Goal: Information Seeking & Learning: Find contact information

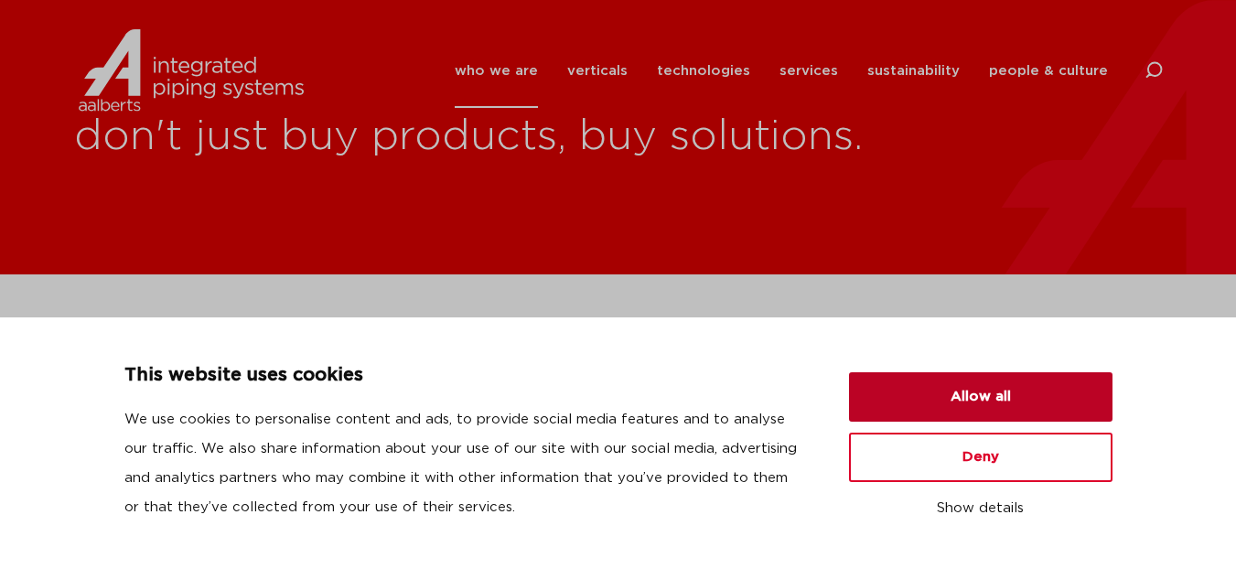
drag, startPoint x: 981, startPoint y: 394, endPoint x: 952, endPoint y: 371, distance: 36.4
click at [981, 394] on button "Allow all" at bounding box center [981, 396] width 264 height 49
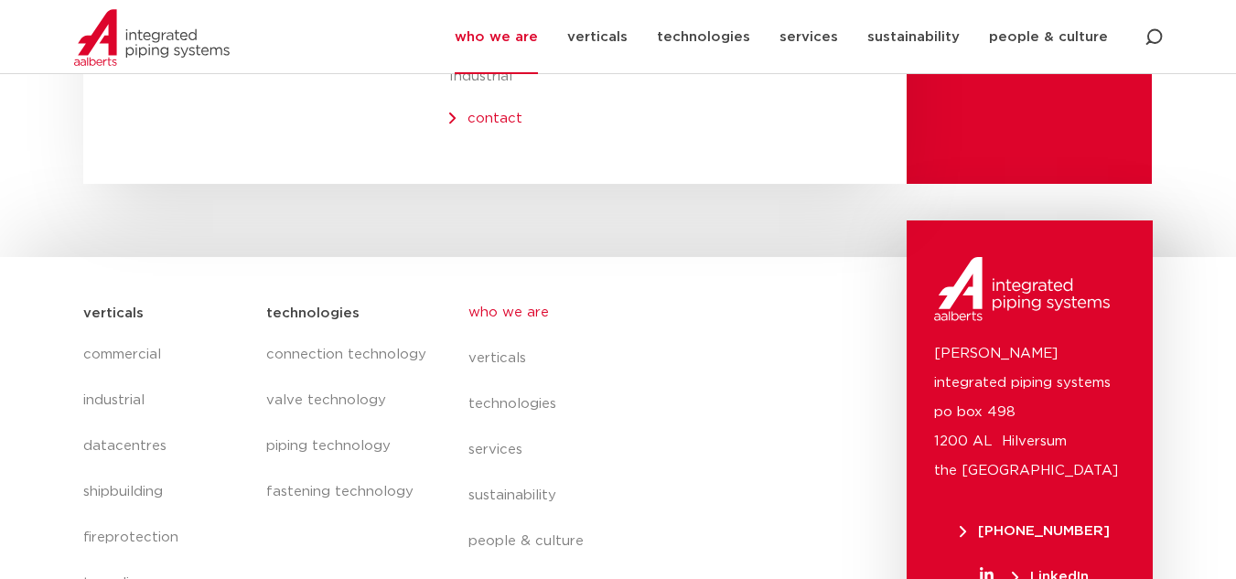
scroll to position [7790, 0]
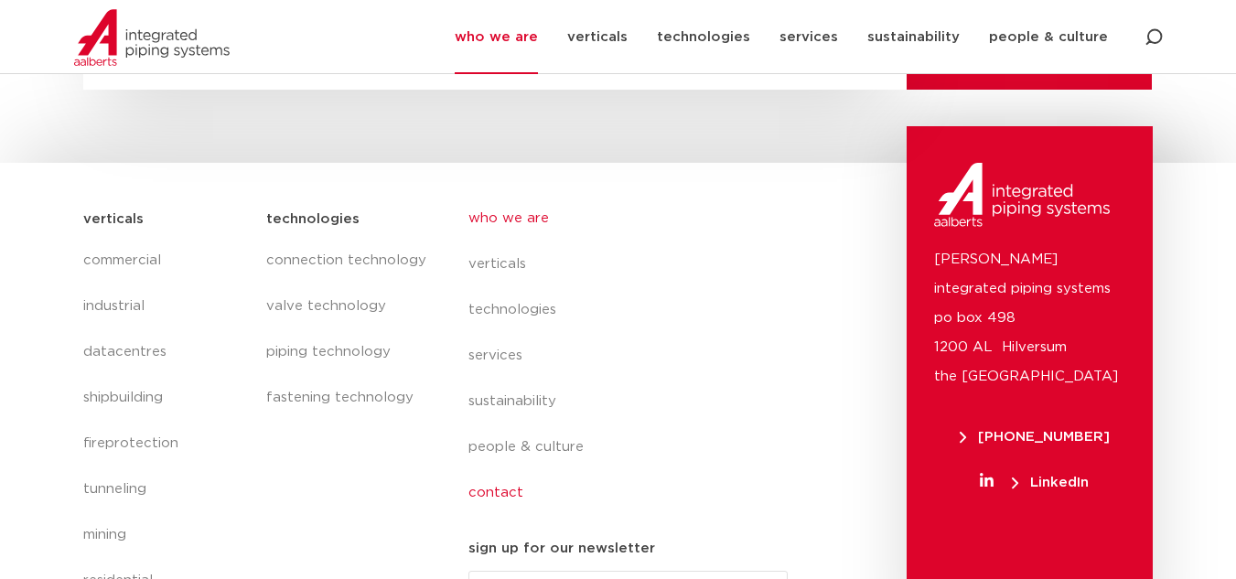
click at [510, 470] on link "contact" at bounding box center [635, 493] width 335 height 46
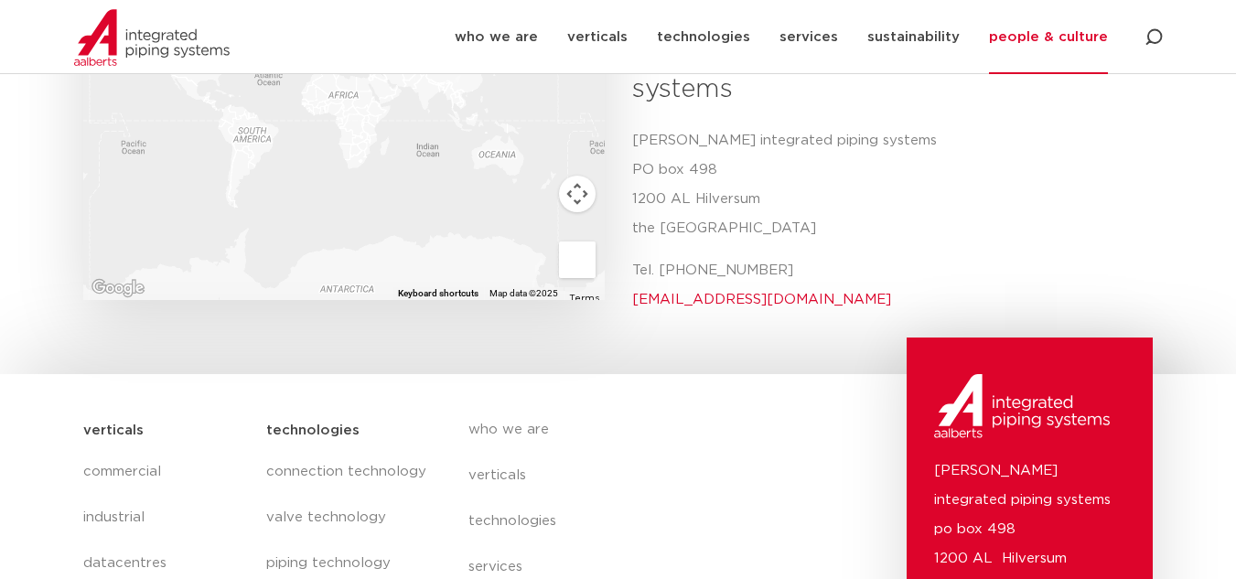
scroll to position [703, 0]
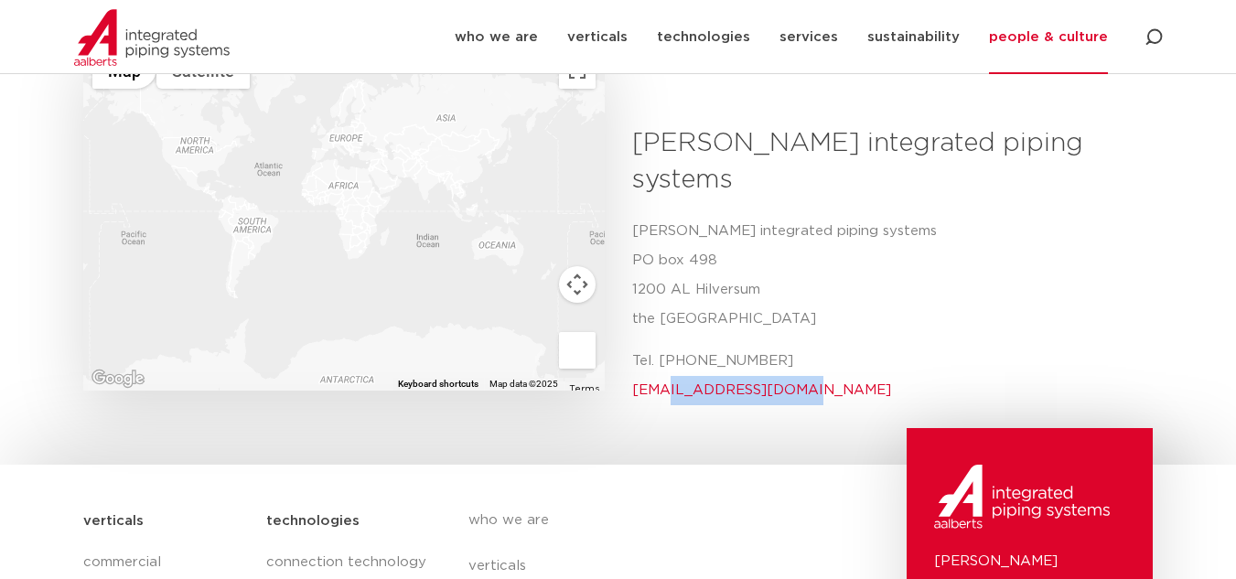
drag, startPoint x: 797, startPoint y: 317, endPoint x: 661, endPoint y: 318, distance: 136.3
click at [661, 347] on p "Tel. [PHONE_NUMBER] [EMAIL_ADDRESS][DOMAIN_NAME]" at bounding box center [886, 376] width 508 height 59
copy link "@[DOMAIN_NAME]"
